Goal: Contribute content: Add original content to the website for others to see

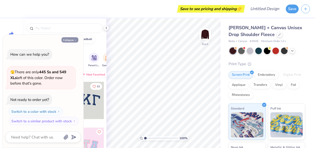
click at [69, 41] on button "Collapse" at bounding box center [69, 39] width 17 height 5
type textarea "x"
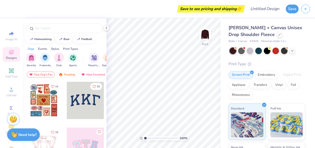
click at [44, 48] on div "Events" at bounding box center [42, 49] width 9 height 5
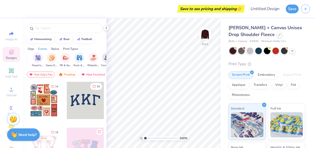
scroll to position [0, 63]
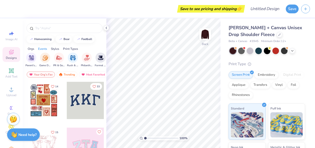
click at [42, 49] on div "Events" at bounding box center [42, 49] width 9 height 5
click at [57, 49] on div "Styles" at bounding box center [55, 49] width 8 height 5
click at [69, 50] on div "Print Types" at bounding box center [70, 49] width 15 height 5
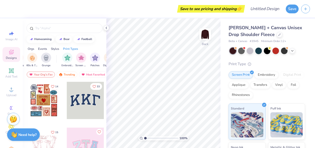
scroll to position [0, 409]
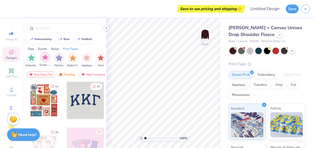
click at [46, 57] on img "filter for Screen Print" at bounding box center [45, 57] width 6 height 6
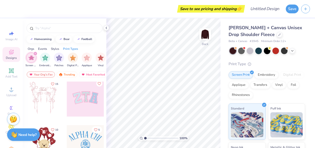
scroll to position [52, 0]
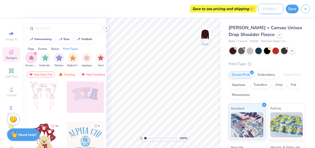
click at [260, 10] on input "Design Title" at bounding box center [270, 9] width 25 height 10
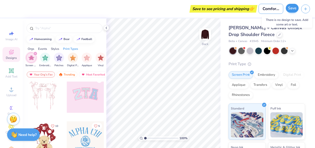
type input "Comfort and Joy"
click at [292, 9] on button "Save" at bounding box center [291, 8] width 13 height 9
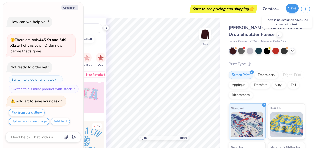
type textarea "x"
